Goal: Task Accomplishment & Management: Manage account settings

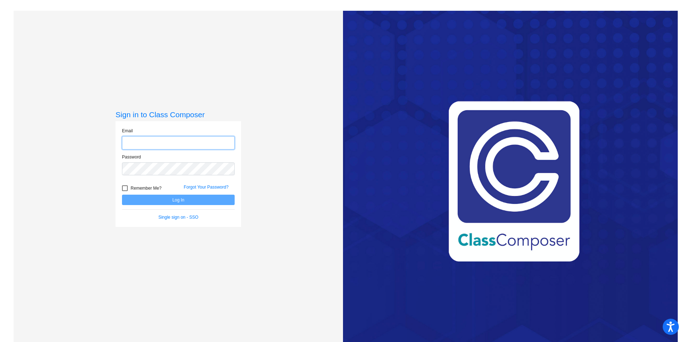
click at [146, 139] on input "email" at bounding box center [178, 142] width 113 height 13
click at [148, 144] on input "email" at bounding box center [178, 142] width 113 height 13
type input "[PERSON_NAME][EMAIL_ADDRESS][PERSON_NAME][DOMAIN_NAME]"
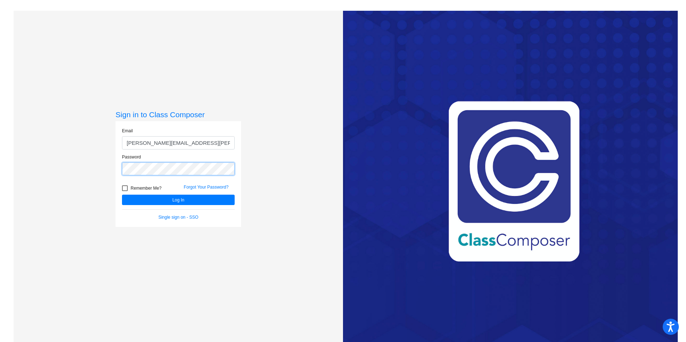
click at [122, 195] on button "Log In" at bounding box center [178, 200] width 113 height 10
click at [176, 204] on button "Log In" at bounding box center [178, 200] width 113 height 10
click at [176, 199] on button "Log In" at bounding box center [178, 200] width 113 height 10
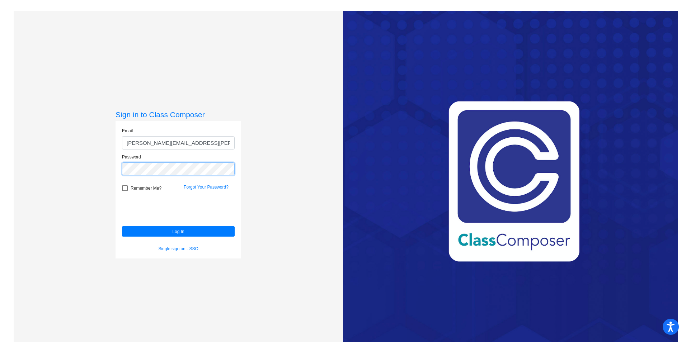
click at [36, 175] on div "Sign in to Class Composer Email [PERSON_NAME][EMAIL_ADDRESS][PERSON_NAME][DOMAI…" at bounding box center [178, 182] width 329 height 342
click at [122, 226] on button "Log In" at bounding box center [178, 231] width 113 height 10
click at [163, 234] on button "Log In" at bounding box center [178, 231] width 113 height 10
